Goal: Transaction & Acquisition: Purchase product/service

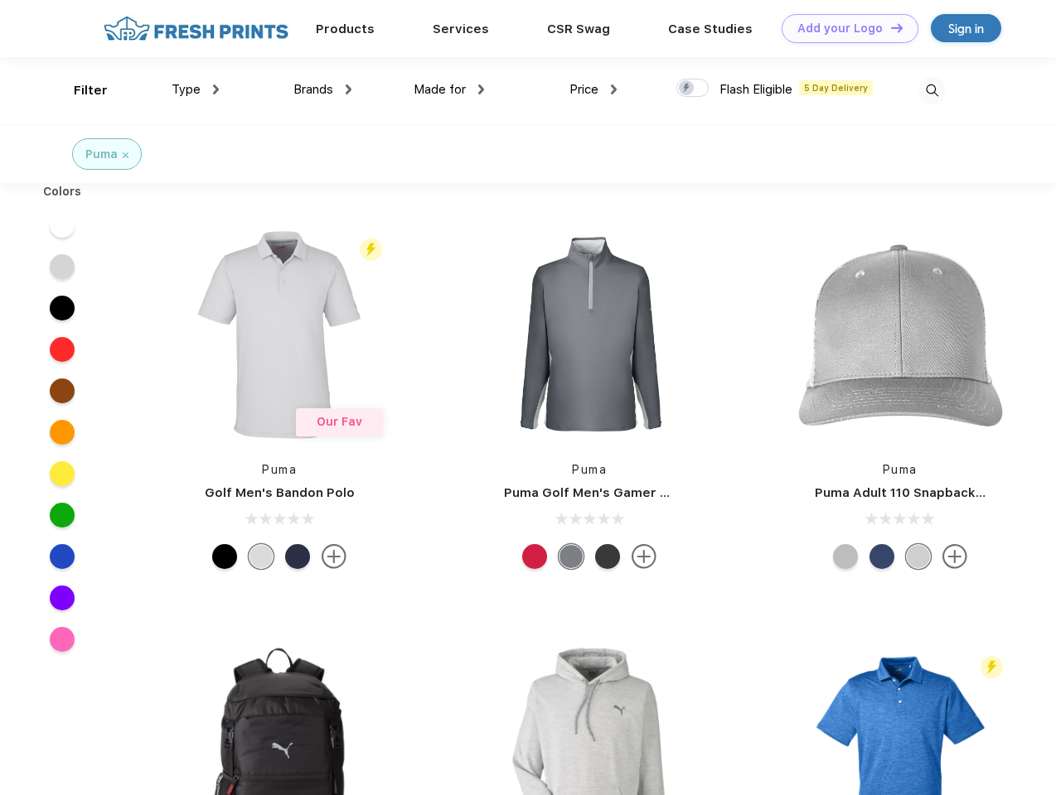
click at [844, 28] on link "Add your Logo Design Tool" at bounding box center [849, 28] width 137 height 29
click at [0, 0] on div "Design Tool" at bounding box center [0, 0] width 0 height 0
click at [889, 27] on link "Add your Logo Design Tool" at bounding box center [849, 28] width 137 height 29
click at [80, 90] on div "Filter" at bounding box center [91, 90] width 34 height 19
click at [196, 89] on span "Type" at bounding box center [186, 89] width 29 height 15
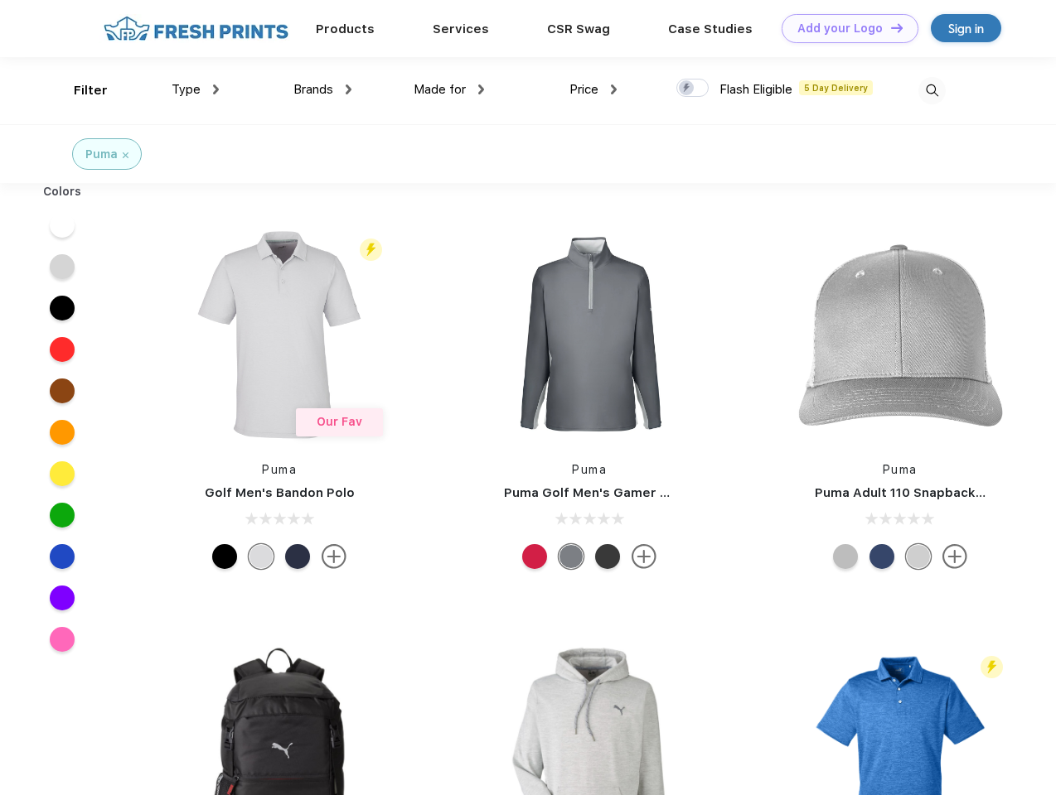
click at [322, 89] on span "Brands" at bounding box center [313, 89] width 40 height 15
click at [449, 89] on span "Made for" at bounding box center [439, 89] width 52 height 15
click at [593, 89] on span "Price" at bounding box center [583, 89] width 29 height 15
click at [693, 89] on div at bounding box center [692, 88] width 32 height 18
click at [687, 89] on input "checkbox" at bounding box center [681, 83] width 11 height 11
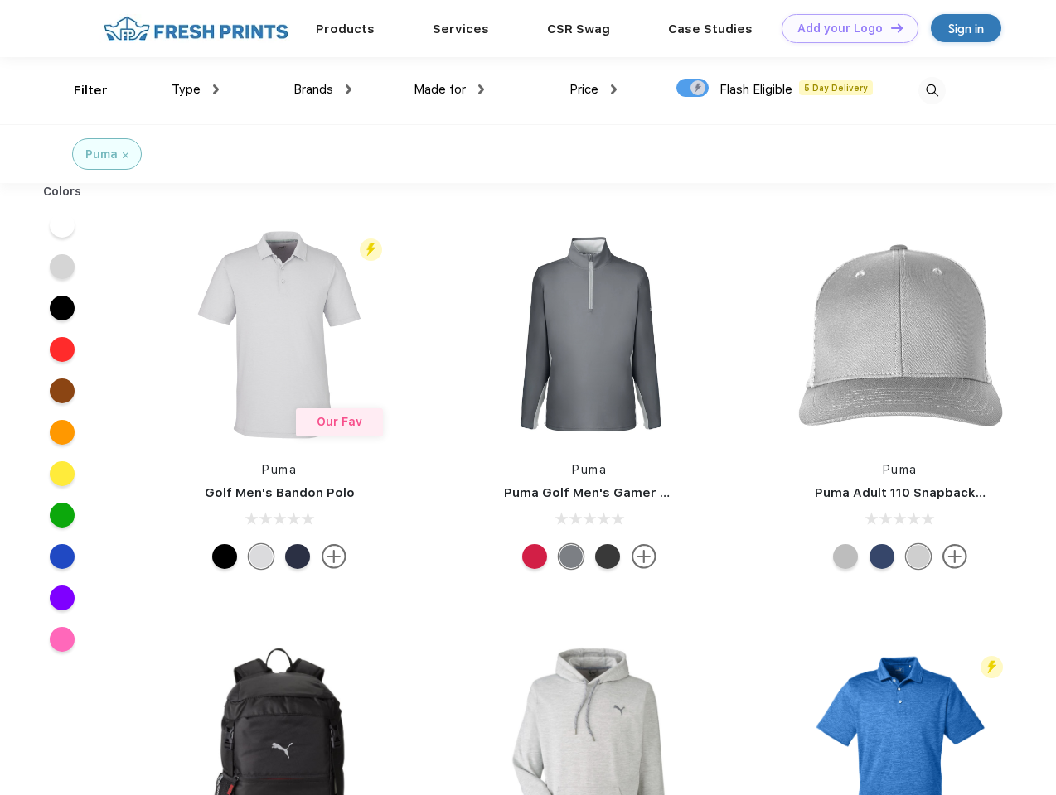
click at [931, 90] on img at bounding box center [931, 90] width 27 height 27
